Goal: Task Accomplishment & Management: Complete application form

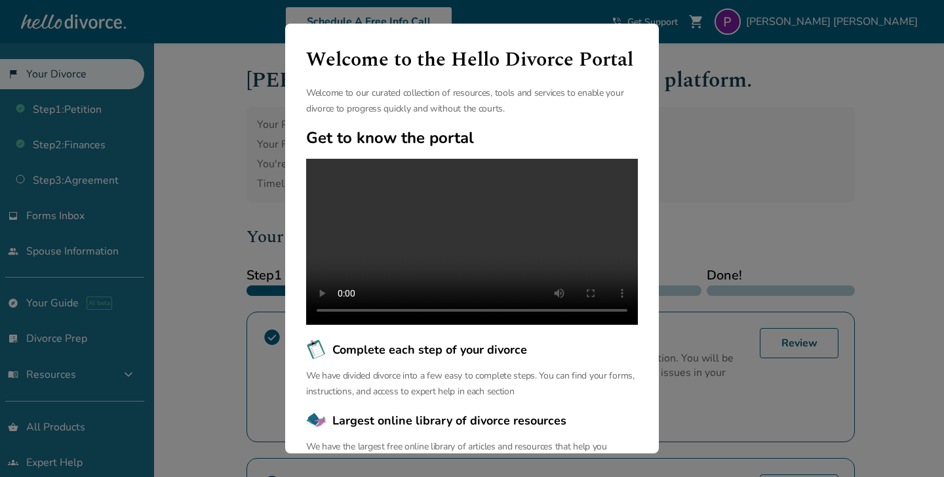
click at [716, 231] on div "Welcome to the Hello Divorce Portal Welcome to our curated collection of resour…" at bounding box center [472, 238] width 944 height 477
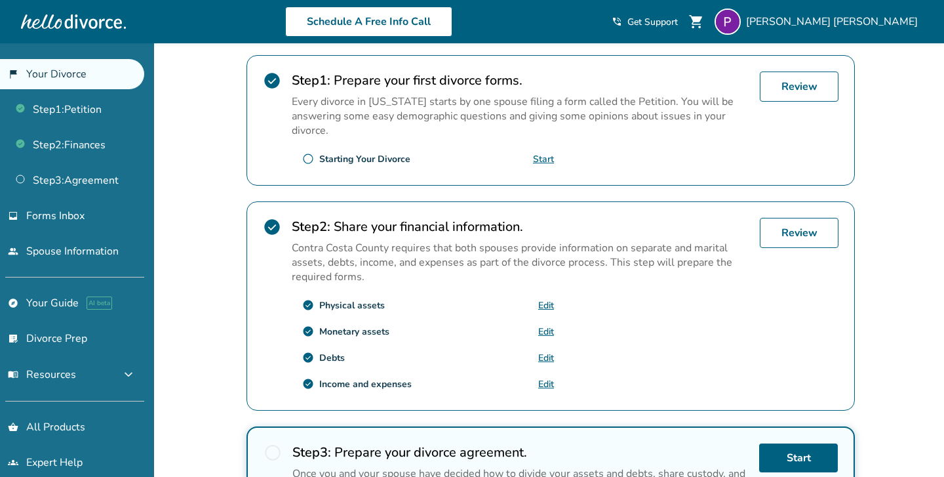
scroll to position [306, 0]
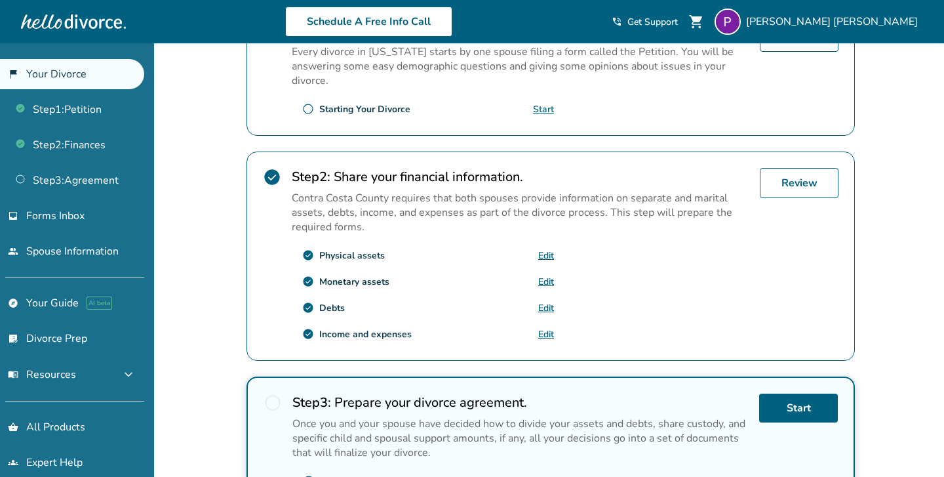
click at [546, 257] on link "Edit" at bounding box center [546, 255] width 16 height 12
click at [797, 179] on link "Review" at bounding box center [799, 183] width 79 height 30
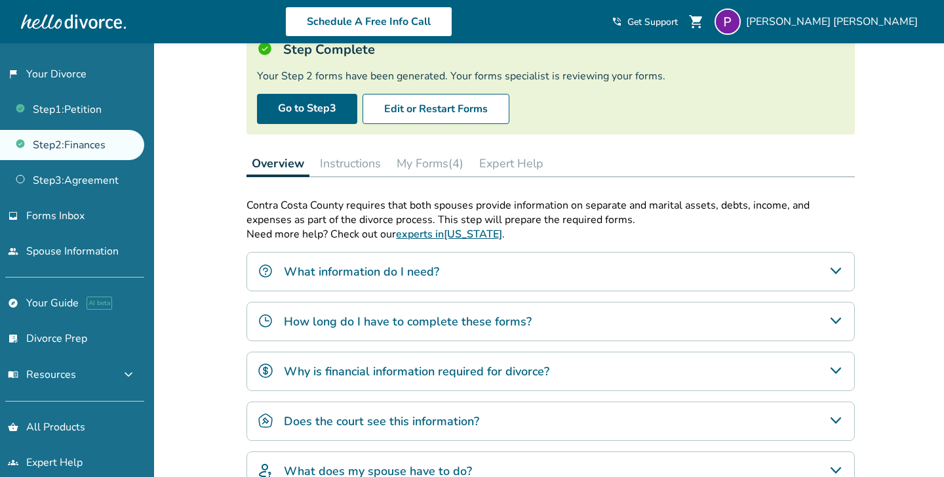
scroll to position [85, 0]
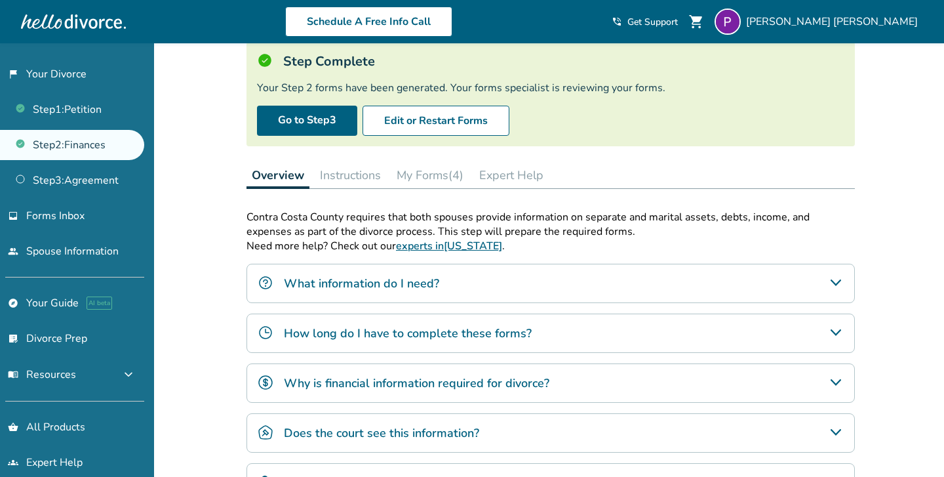
click at [354, 178] on button "Instructions" at bounding box center [350, 175] width 71 height 26
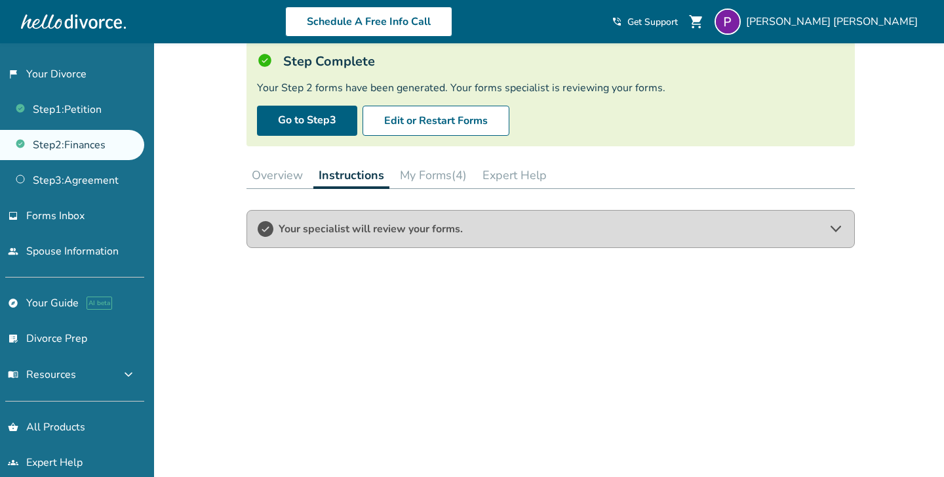
click at [431, 165] on button "My Forms (4)" at bounding box center [433, 175] width 77 height 26
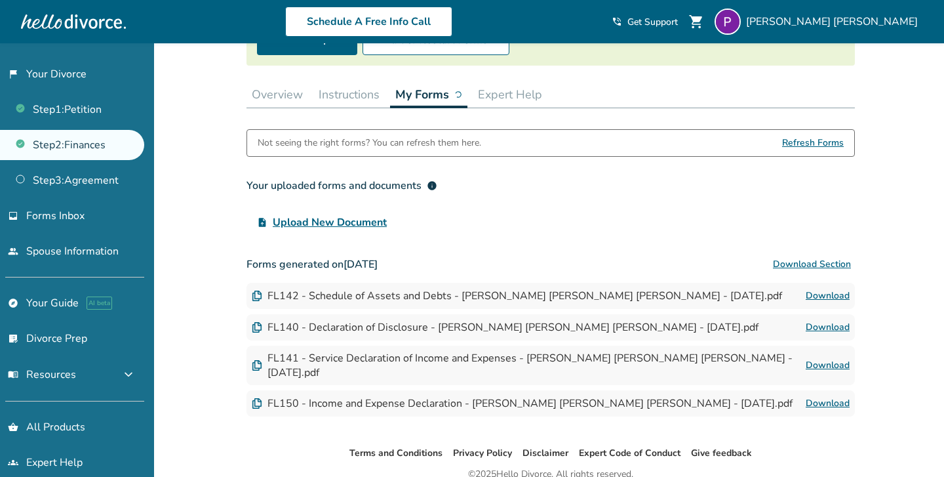
scroll to position [179, 0]
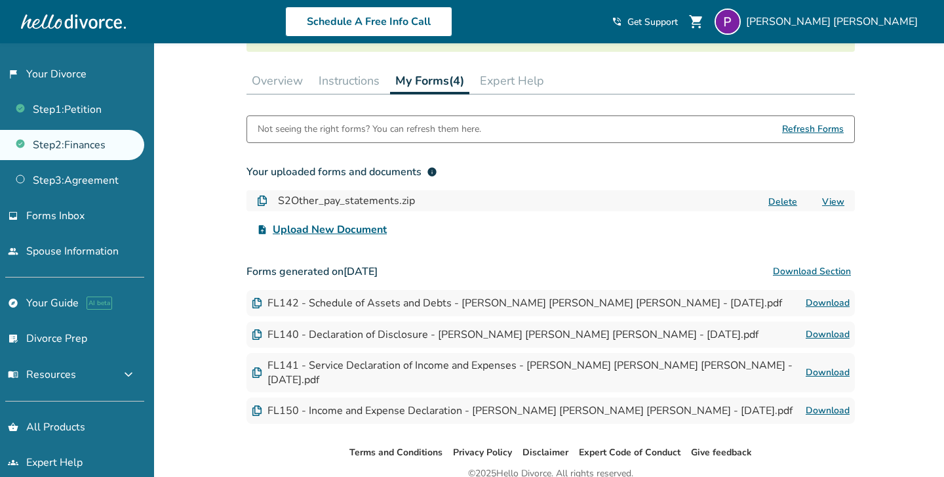
click at [633, 294] on div "FL142 - Schedule of Assets and Debts - [PERSON_NAME] [PERSON_NAME] [PERSON_NAME…" at bounding box center [551, 303] width 609 height 26
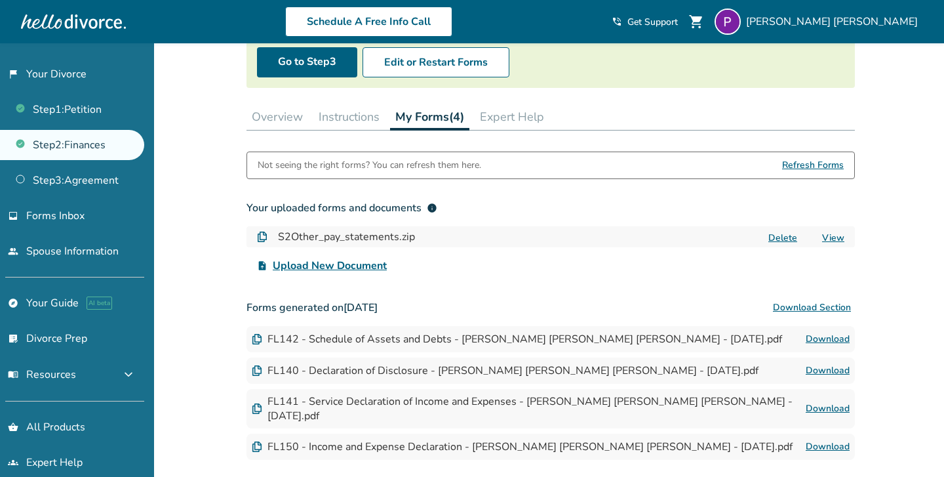
scroll to position [91, 0]
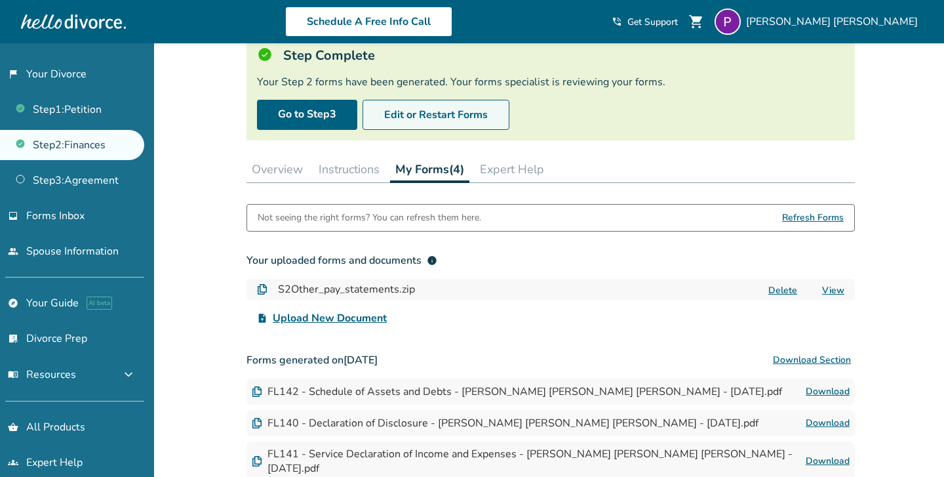
click at [394, 114] on button "Edit or Restart Forms" at bounding box center [436, 115] width 147 height 30
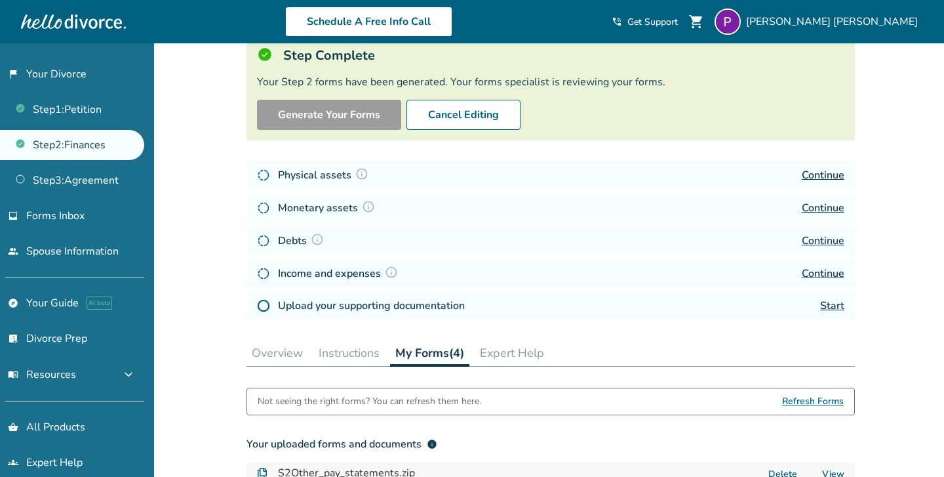
click at [822, 174] on link "Continue" at bounding box center [823, 175] width 43 height 14
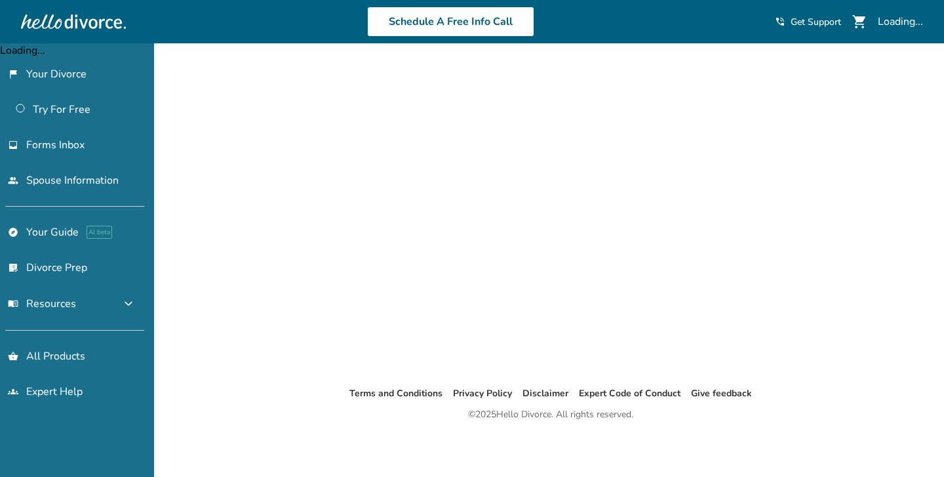
scroll to position [43, 0]
click at [807, 26] on span "Get Support" at bounding box center [824, 22] width 51 height 12
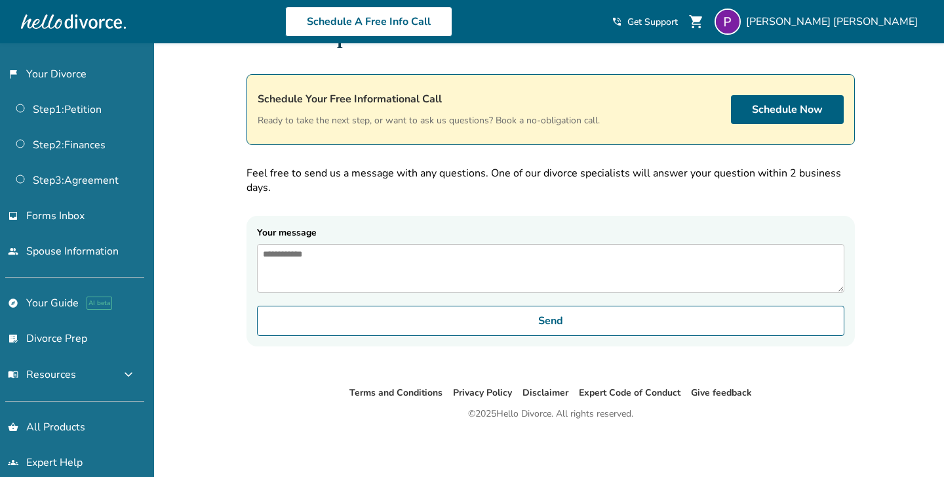
click at [609, 290] on textarea "Your message" at bounding box center [551, 268] width 588 height 49
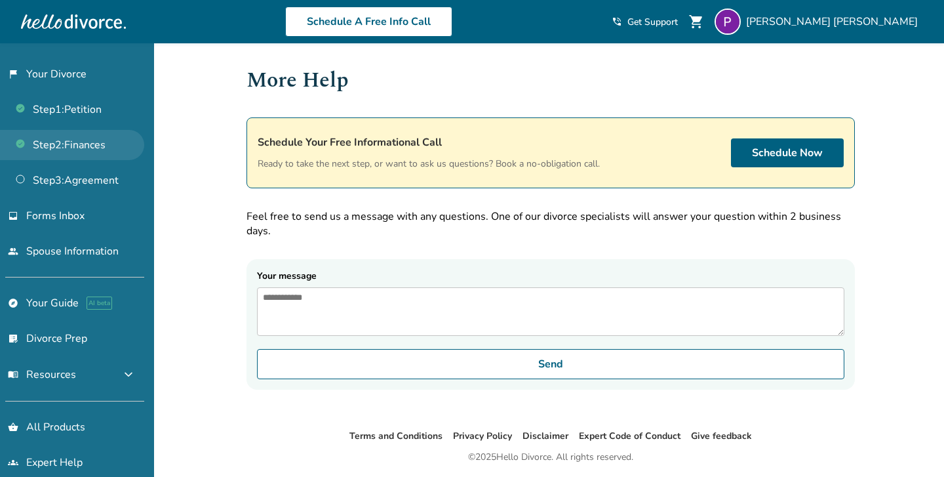
click at [93, 152] on link "Step 2 : Finances" at bounding box center [72, 145] width 144 height 30
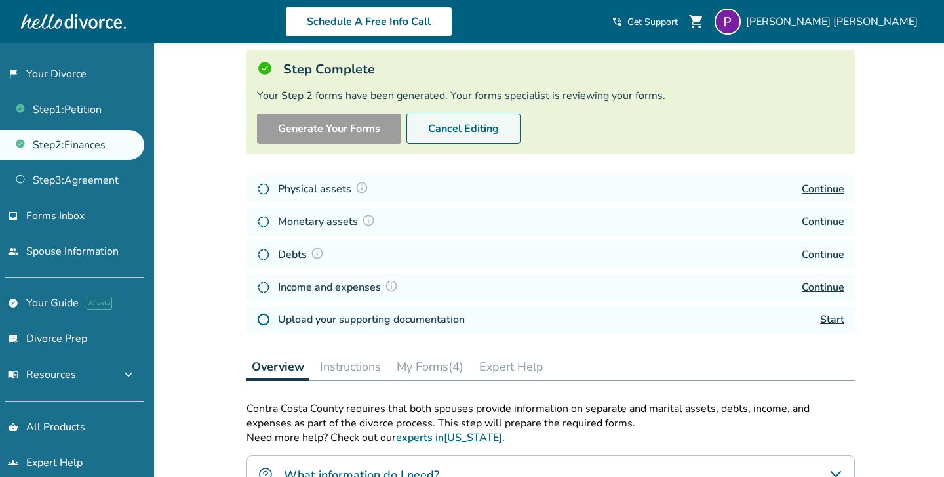
scroll to position [55, 0]
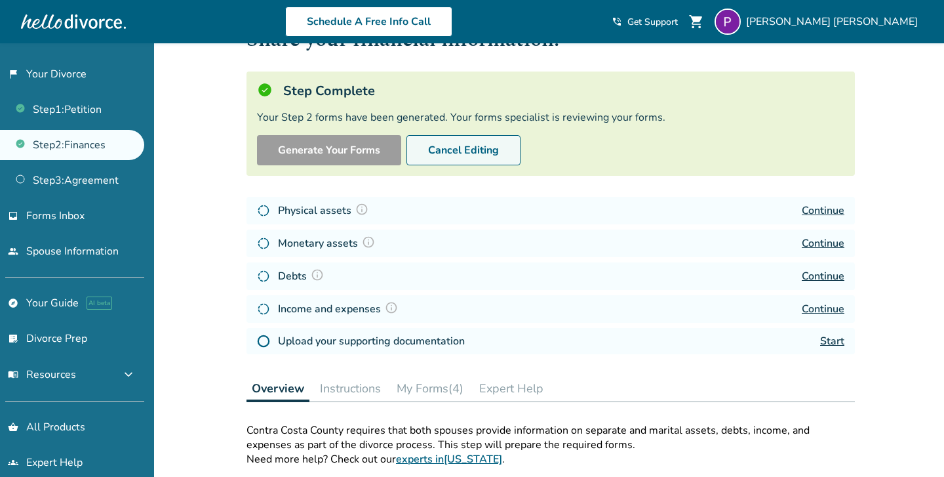
click at [487, 149] on button "Cancel Editing" at bounding box center [464, 150] width 114 height 30
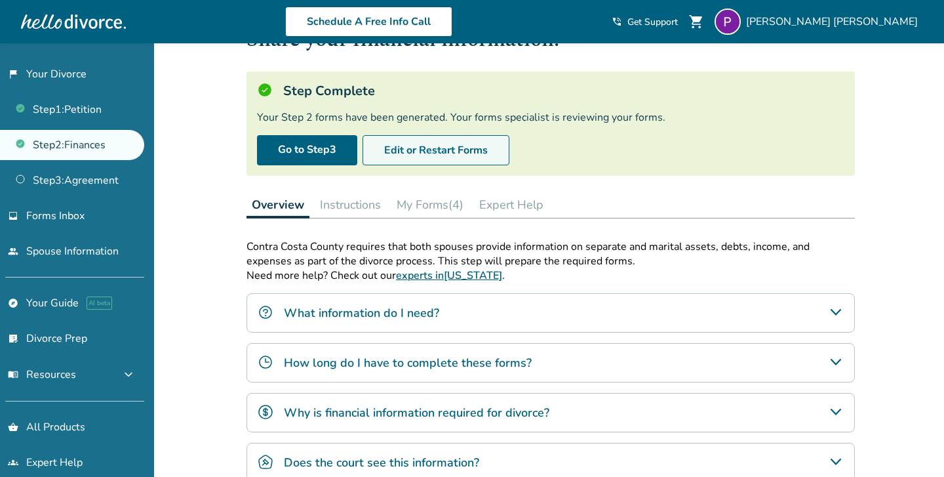
click at [470, 152] on button "Edit or Restart Forms" at bounding box center [436, 150] width 147 height 30
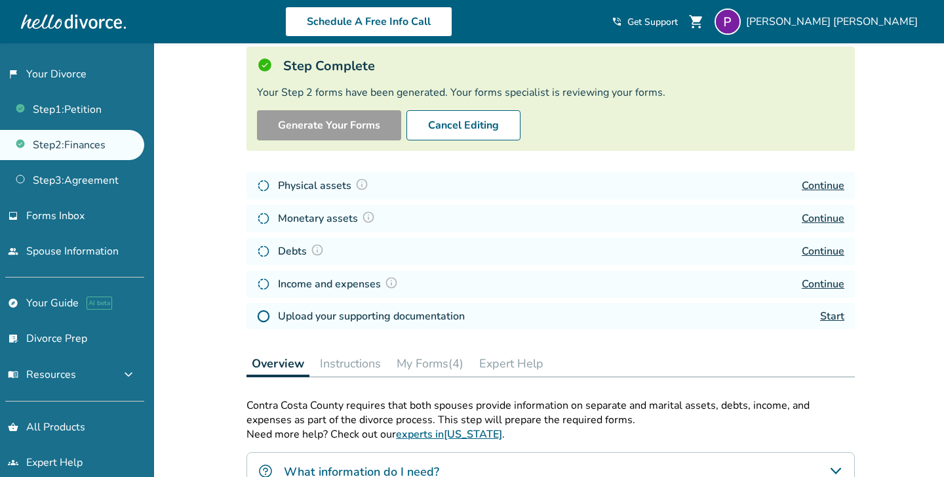
scroll to position [0, 0]
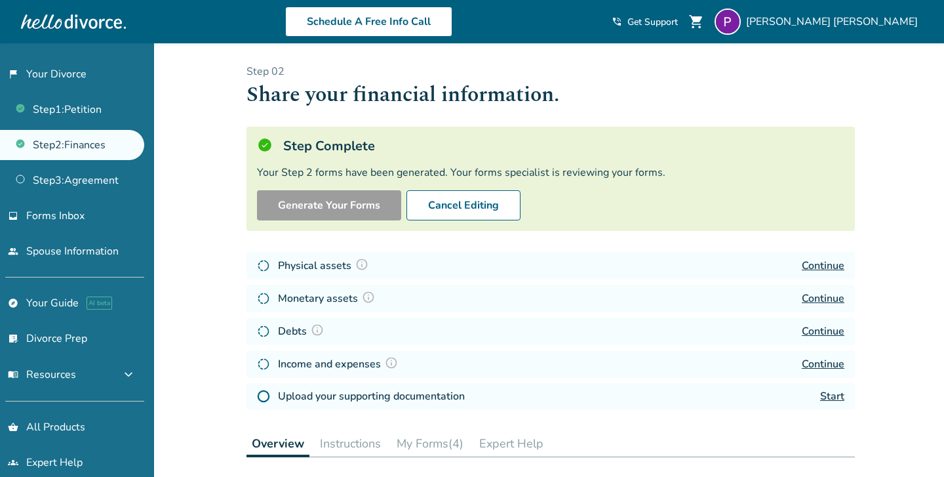
click at [823, 266] on link "Continue" at bounding box center [823, 265] width 43 height 14
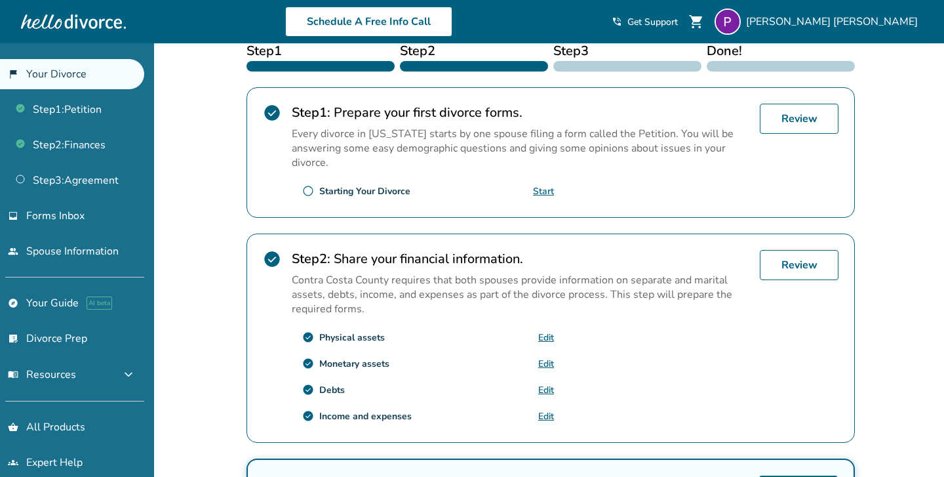
scroll to position [294, 0]
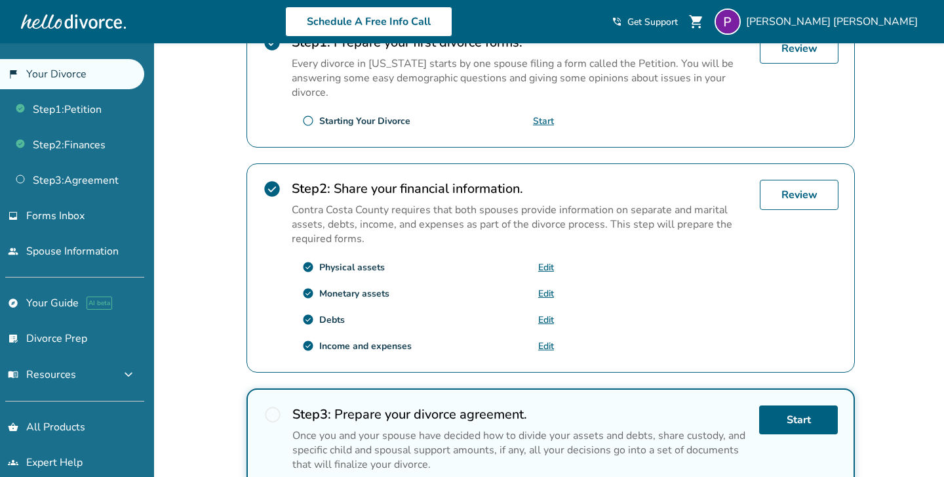
click at [552, 264] on link "Edit" at bounding box center [546, 267] width 16 height 12
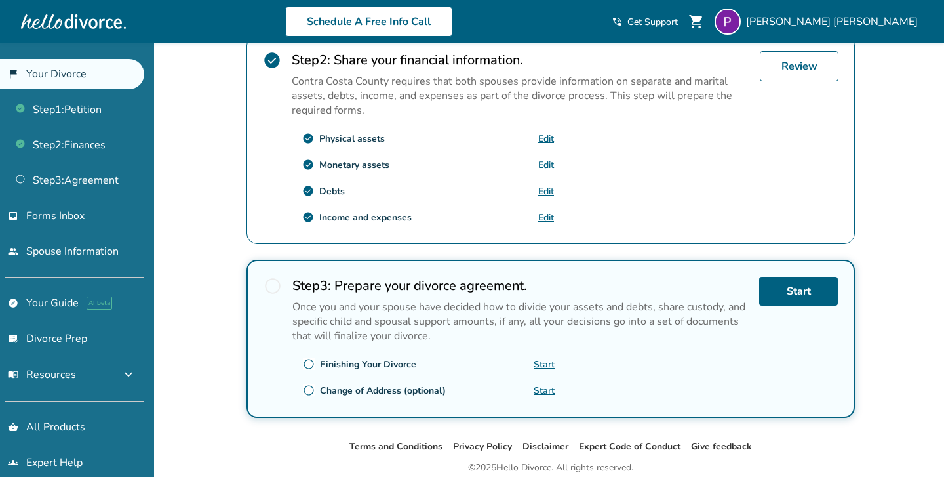
scroll to position [0, 0]
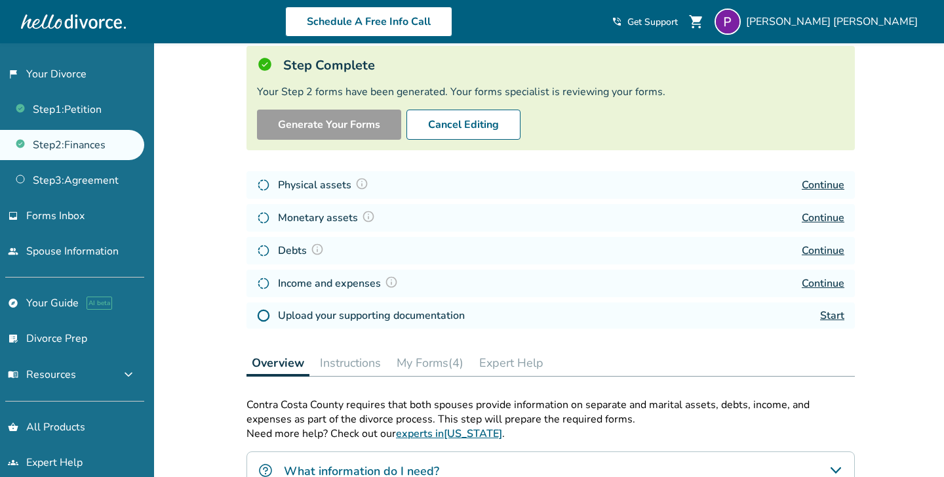
scroll to position [91, 0]
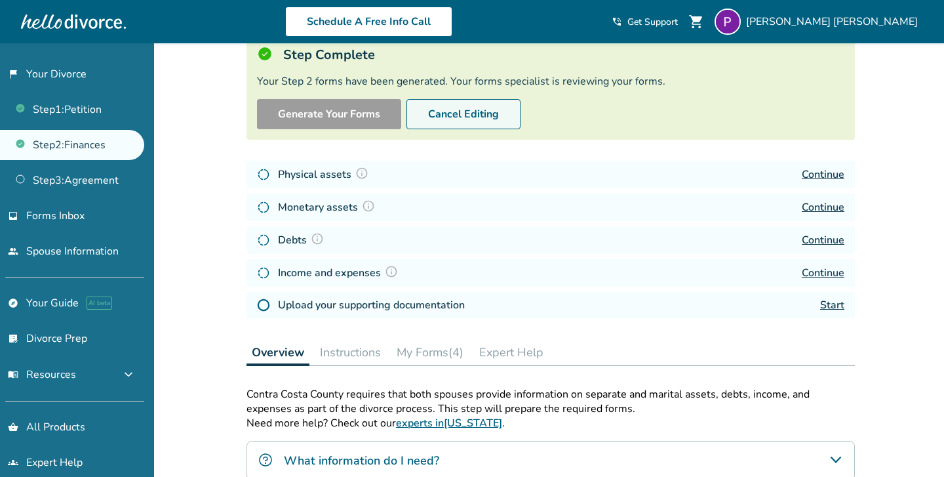
click at [477, 121] on button "Cancel Editing" at bounding box center [464, 114] width 114 height 30
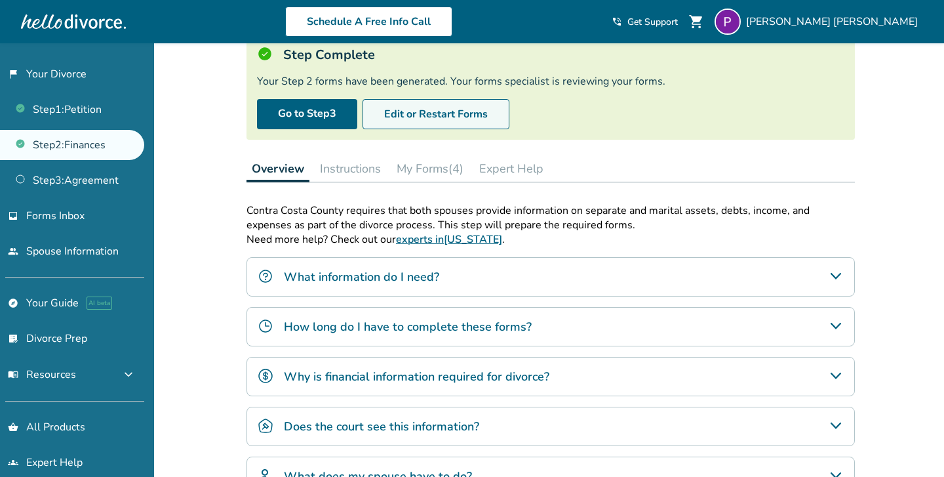
click at [447, 122] on button "Edit or Restart Forms" at bounding box center [436, 114] width 147 height 30
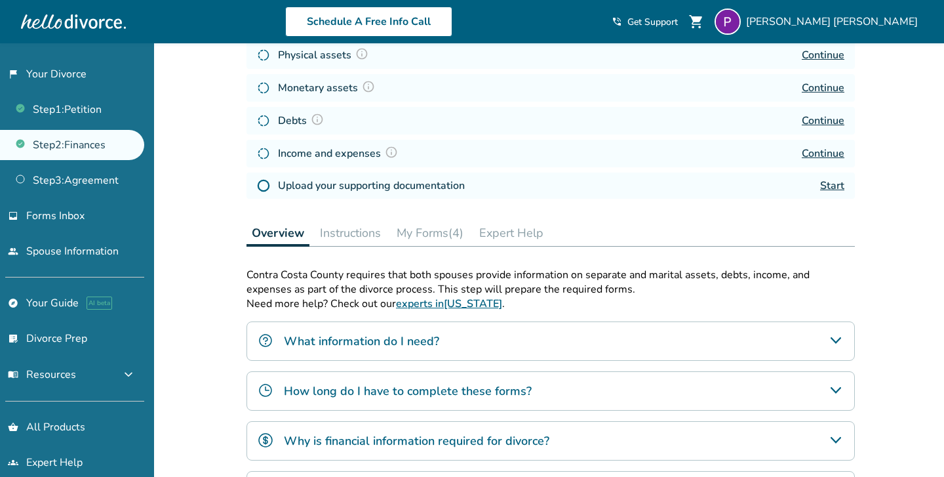
scroll to position [0, 0]
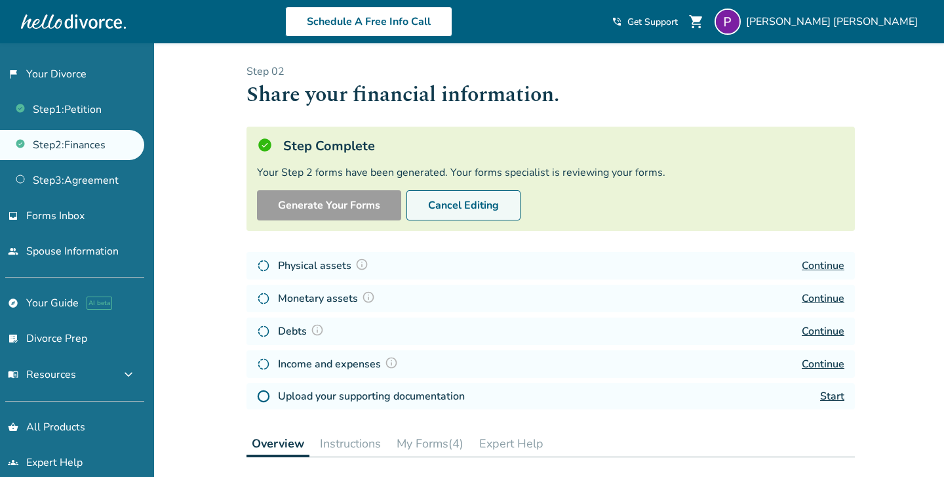
click at [483, 202] on button "Cancel Editing" at bounding box center [464, 205] width 114 height 30
